Goal: Find specific page/section: Find specific page/section

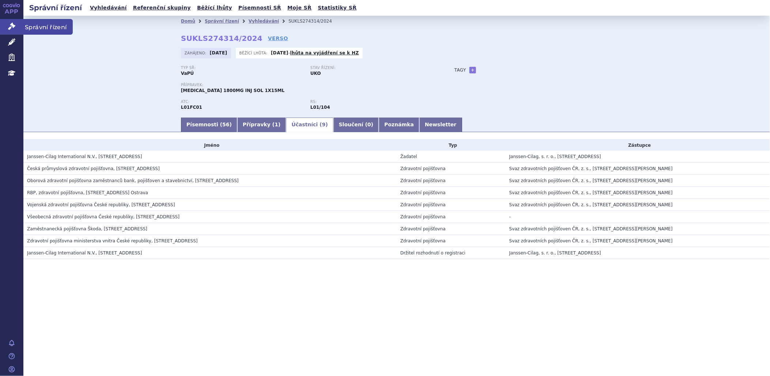
click at [15, 26] on icon at bounding box center [11, 26] width 7 height 7
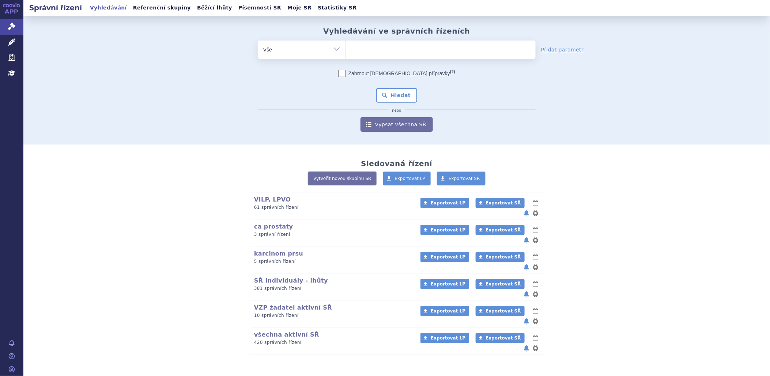
click at [368, 45] on ul at bounding box center [441, 48] width 190 height 15
click at [346, 45] on select at bounding box center [345, 49] width 0 height 18
